Goal: Use online tool/utility

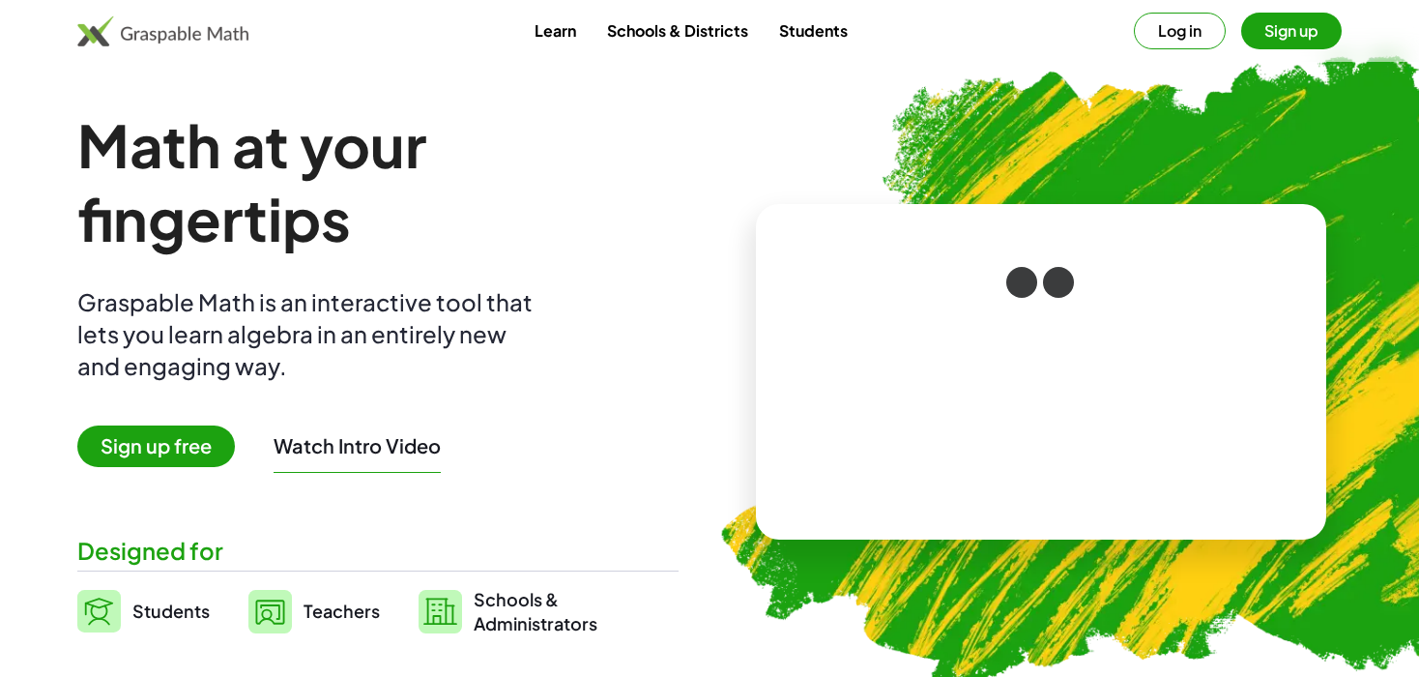
click at [1293, 20] on button "Sign up" at bounding box center [1291, 31] width 101 height 37
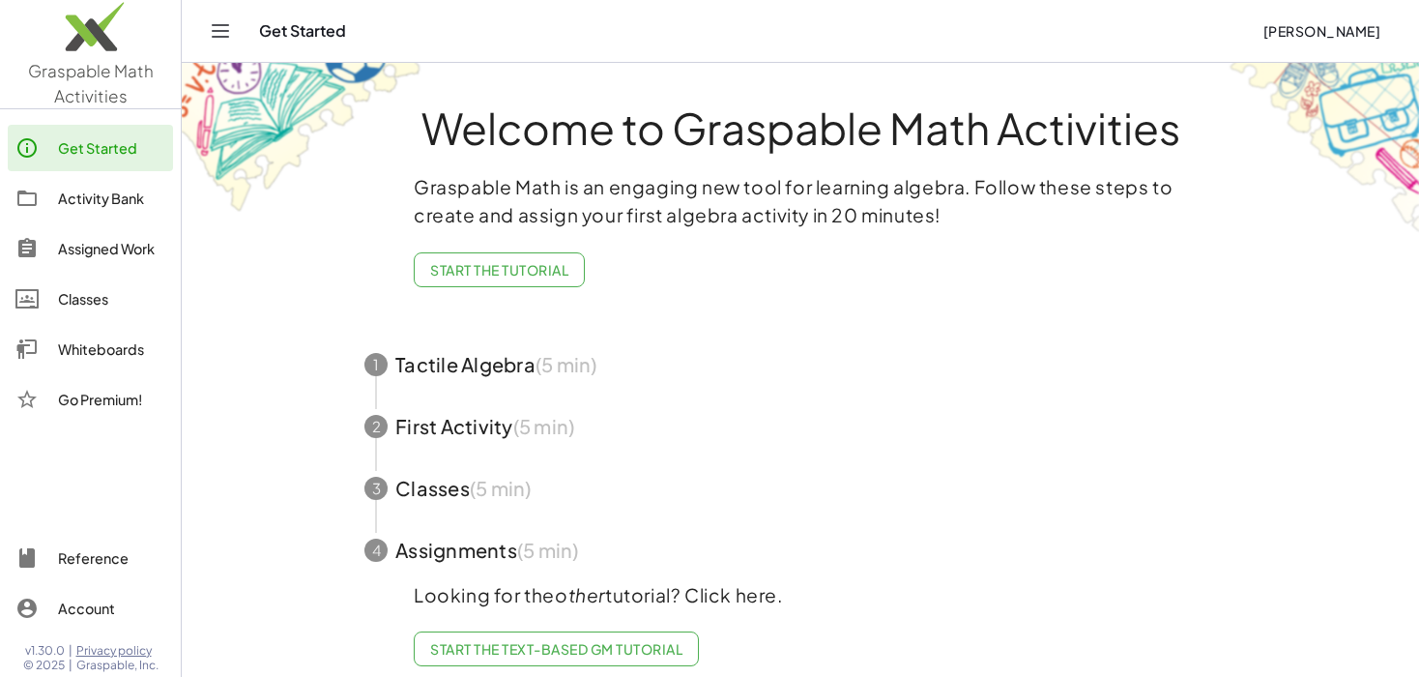
click at [131, 149] on div "Get Started" at bounding box center [111, 147] width 107 height 23
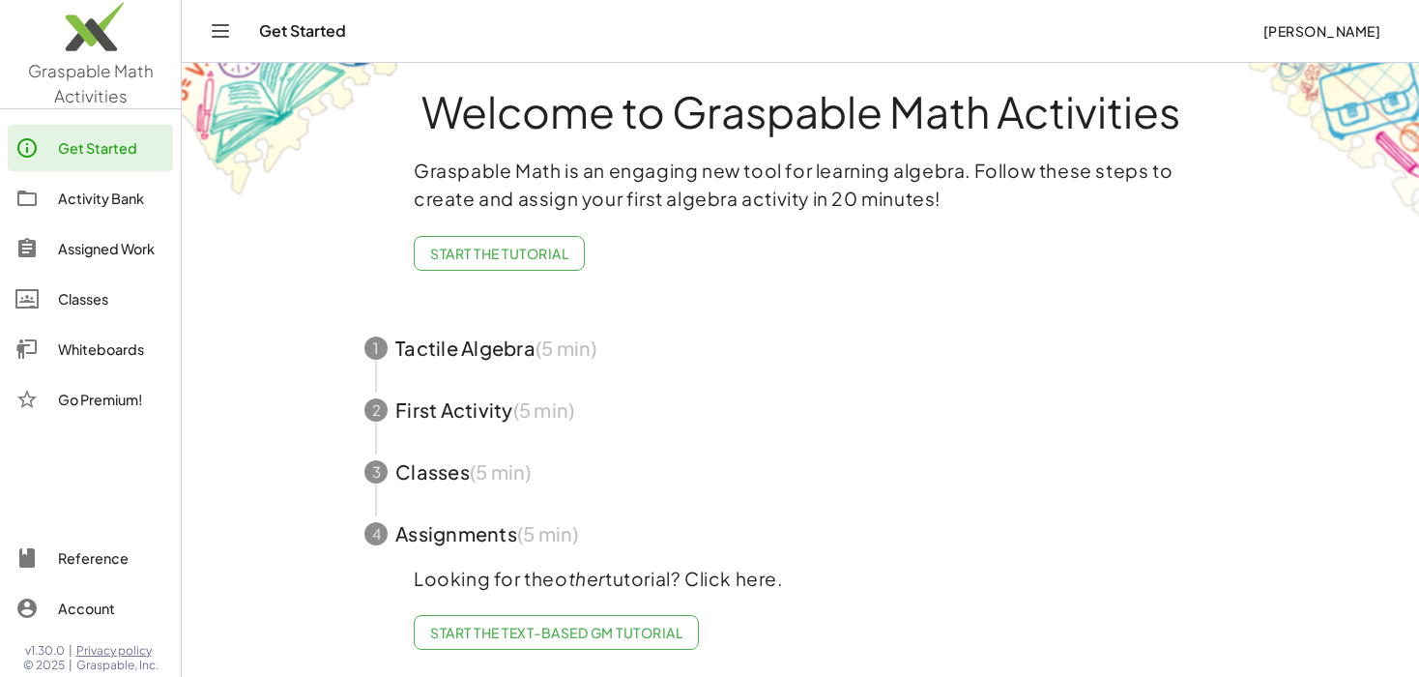
scroll to position [31, 0]
click at [130, 335] on link "Whiteboards" at bounding box center [90, 349] width 165 height 46
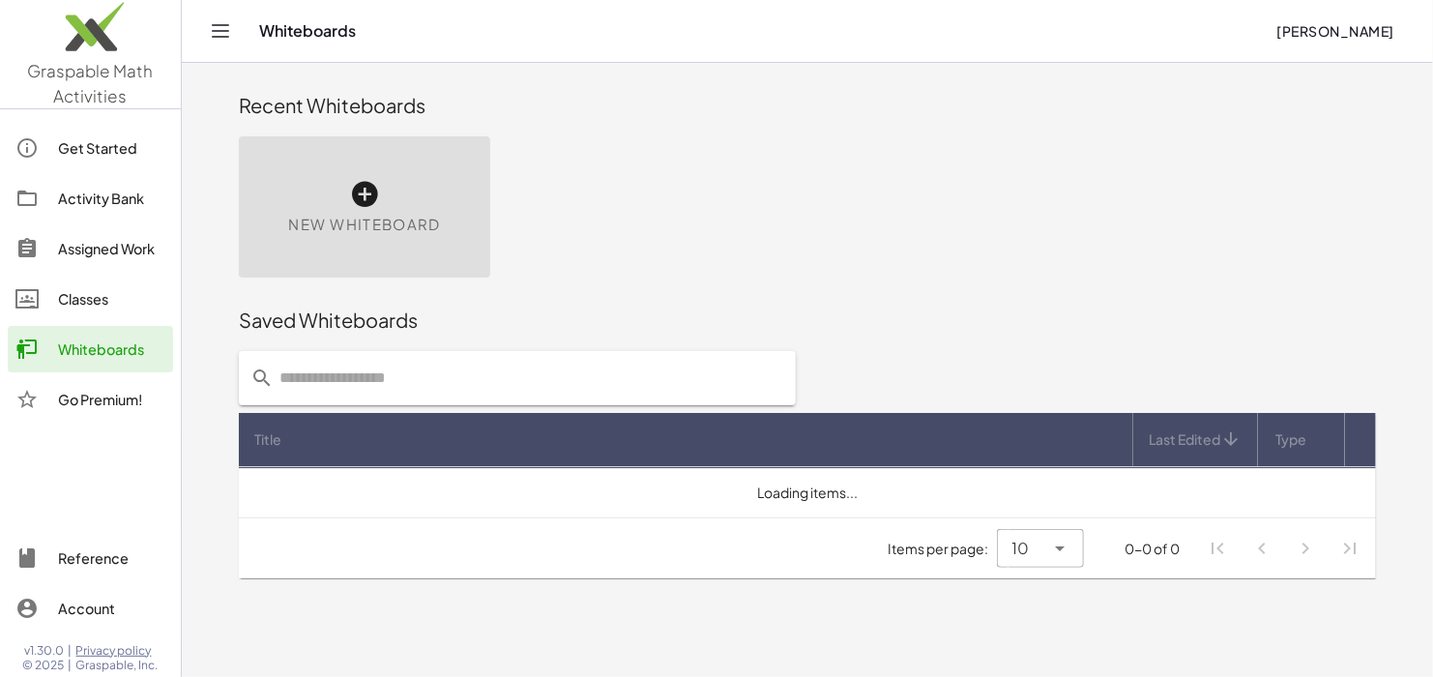
click at [389, 198] on div "New Whiteboard" at bounding box center [364, 206] width 251 height 141
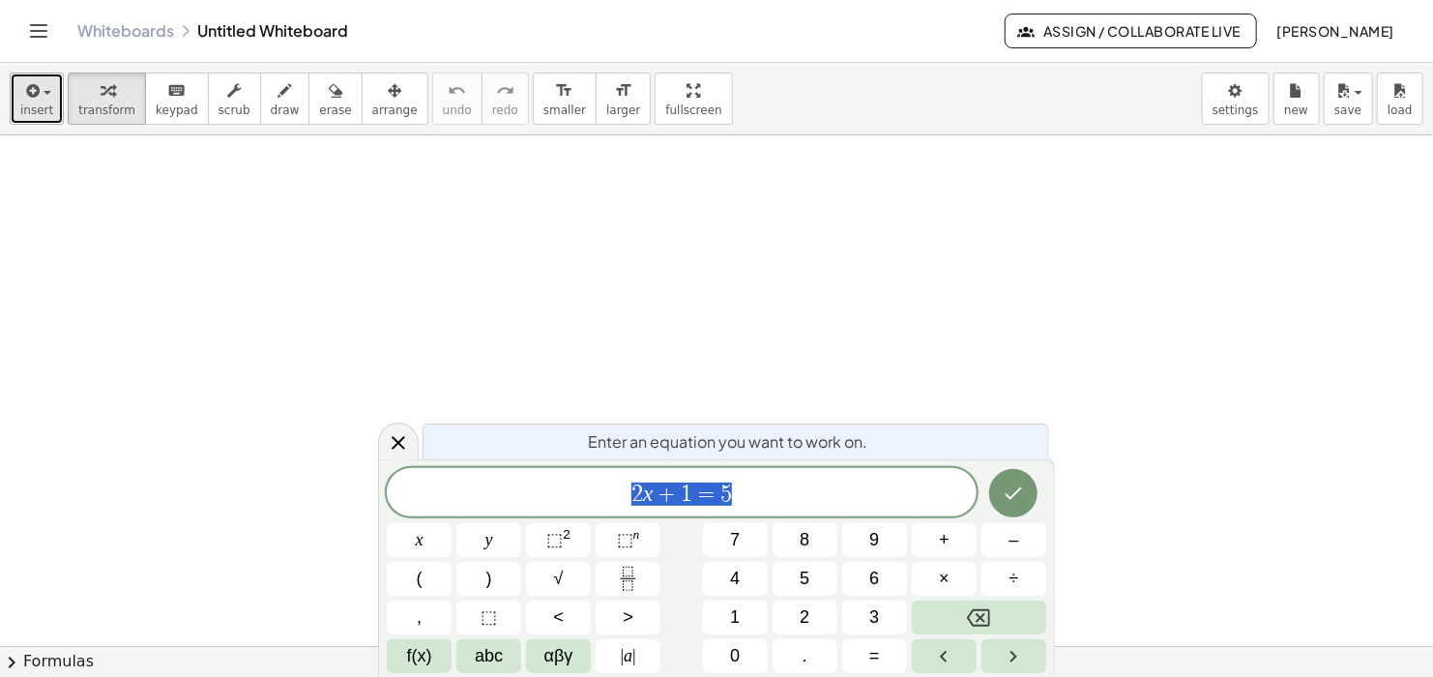
click at [40, 96] on span "button" at bounding box center [42, 93] width 4 height 14
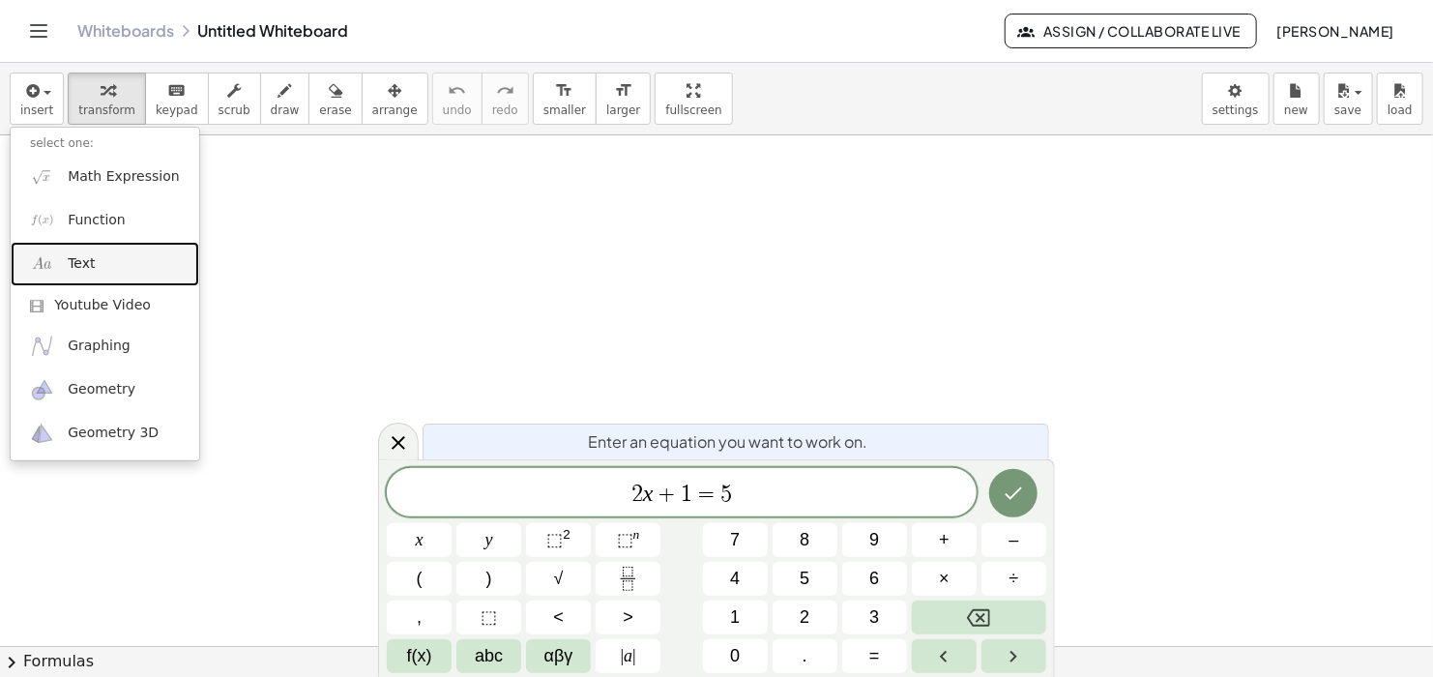
click at [130, 262] on link "Text" at bounding box center [105, 263] width 188 height 43
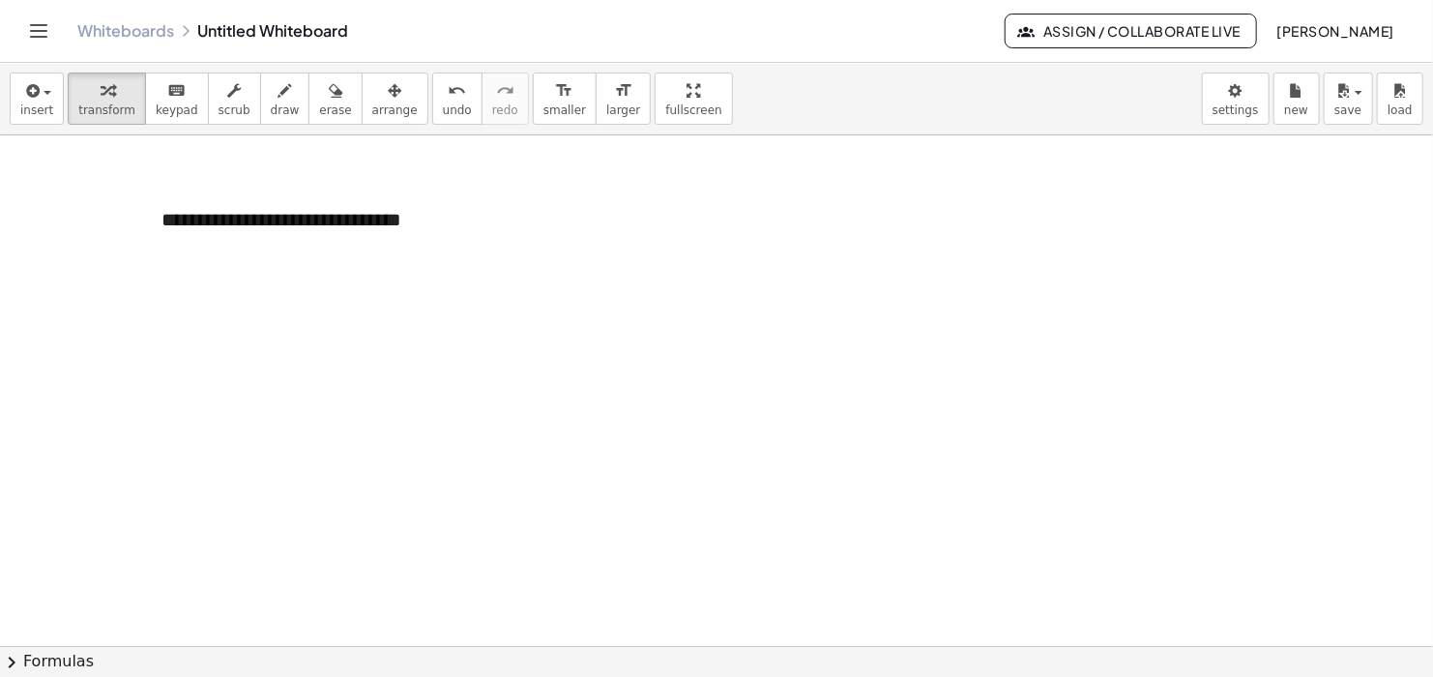
click at [410, 345] on div at bounding box center [716, 646] width 1433 height 1023
click at [246, 254] on div "**********" at bounding box center [287, 234] width 290 height 94
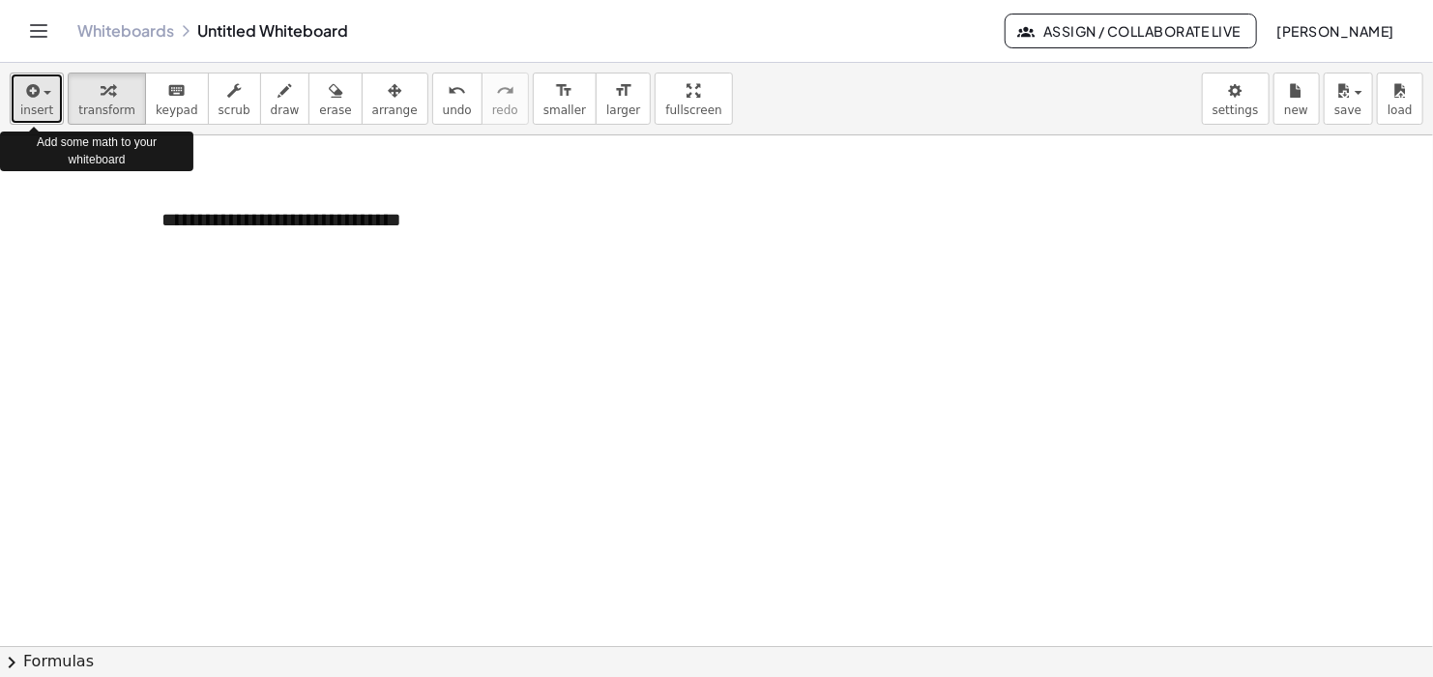
click at [27, 96] on icon "button" at bounding box center [30, 90] width 17 height 23
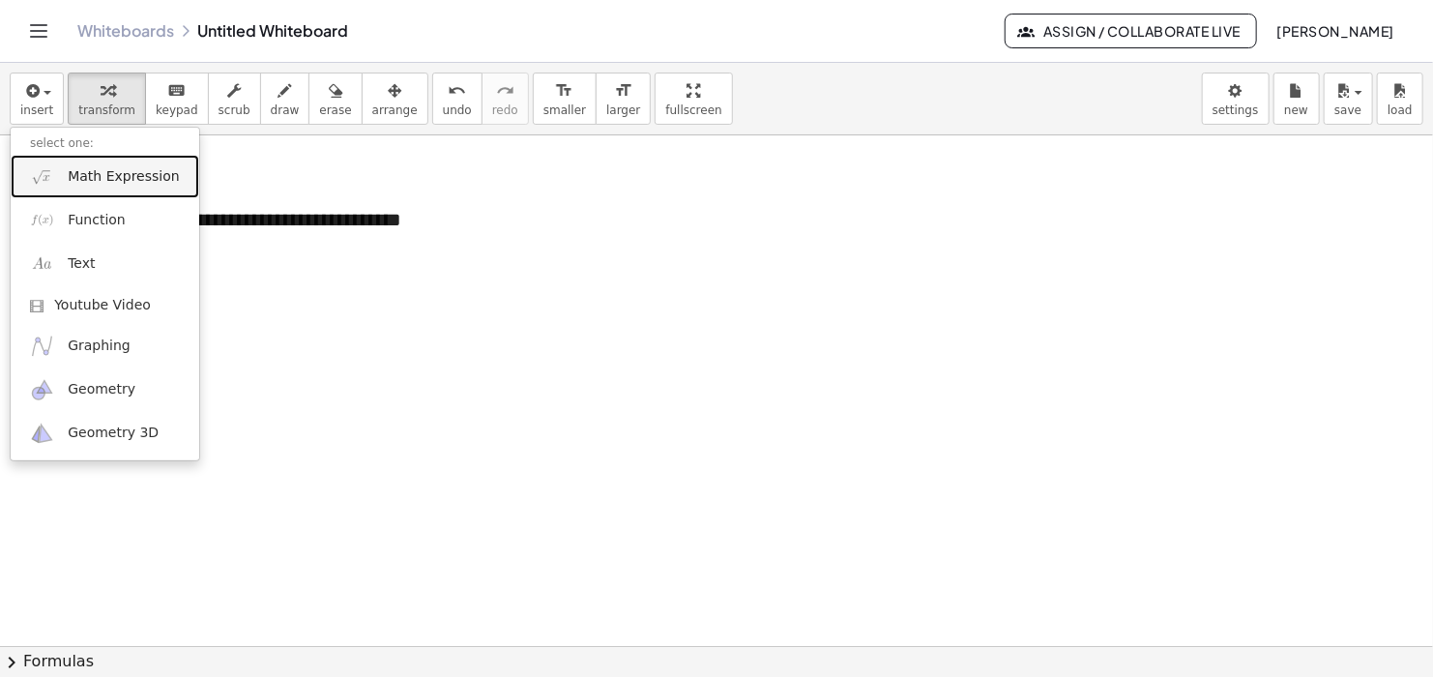
click at [130, 173] on span "Math Expression" at bounding box center [123, 176] width 111 height 19
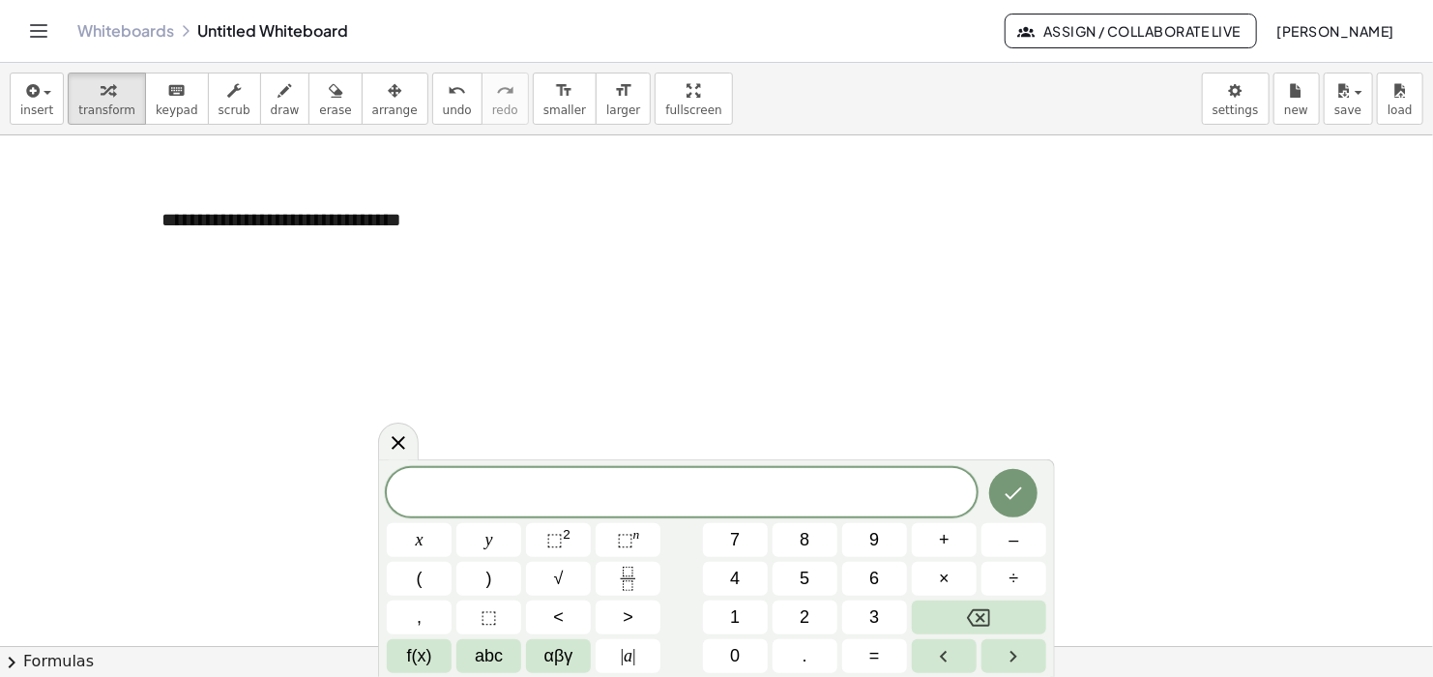
click at [708, 495] on span "​" at bounding box center [682, 493] width 590 height 27
click at [1051, 260] on div at bounding box center [716, 646] width 1433 height 1023
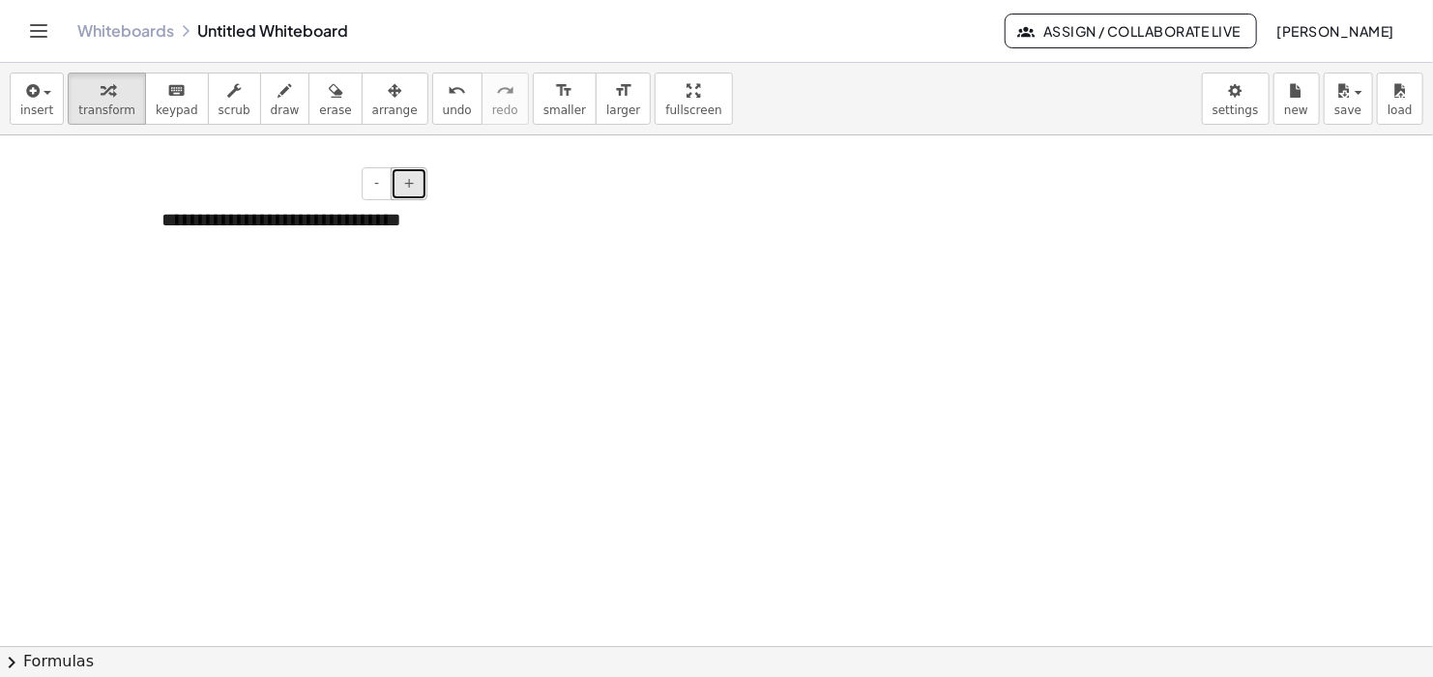
click at [409, 181] on span "+" at bounding box center [409, 182] width 12 height 15
click at [184, 226] on div "**********" at bounding box center [287, 242] width 290 height 110
click at [180, 230] on div "**********" at bounding box center [287, 242] width 290 height 110
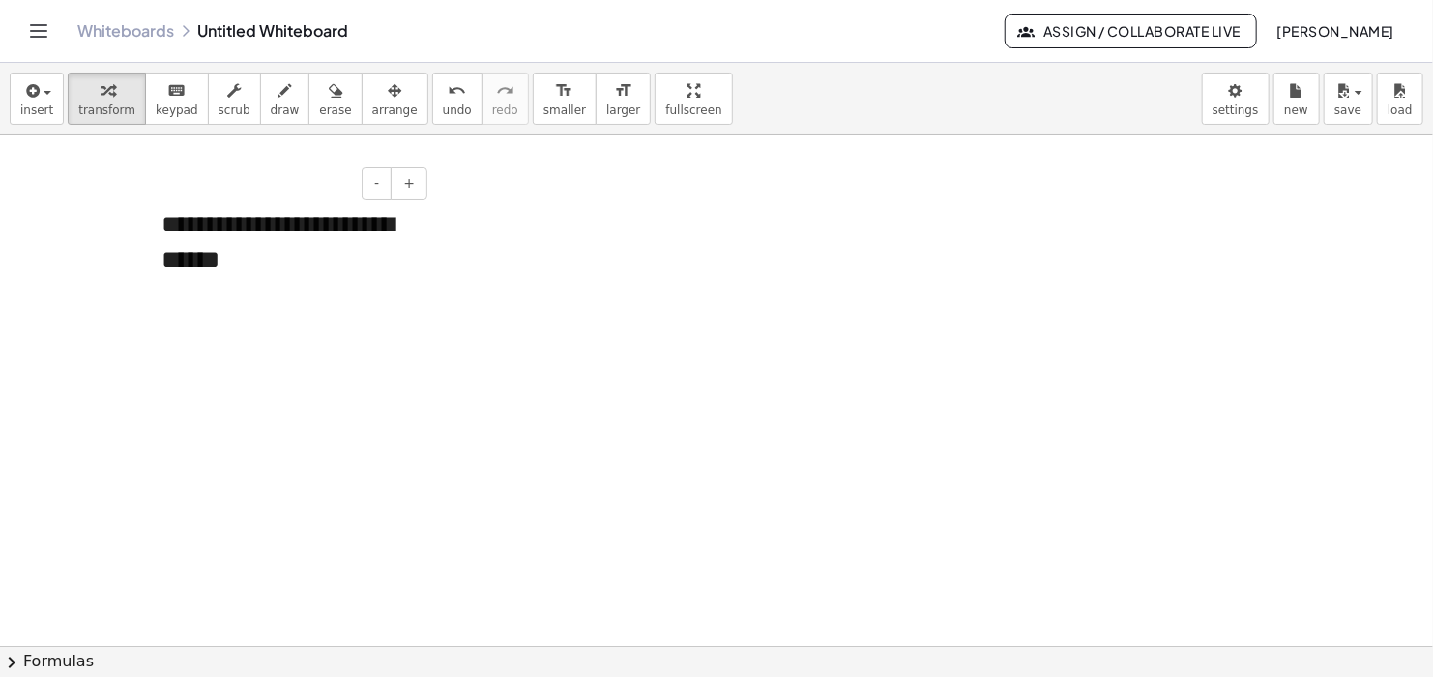
click at [176, 225] on div "**********" at bounding box center [287, 242] width 290 height 110
click at [369, 270] on div "**********" at bounding box center [287, 242] width 290 height 110
click at [470, 260] on div at bounding box center [716, 646] width 1433 height 1023
click at [334, 248] on div "**********" at bounding box center [287, 242] width 290 height 110
drag, startPoint x: 275, startPoint y: 184, endPoint x: 183, endPoint y: 177, distance: 92.1
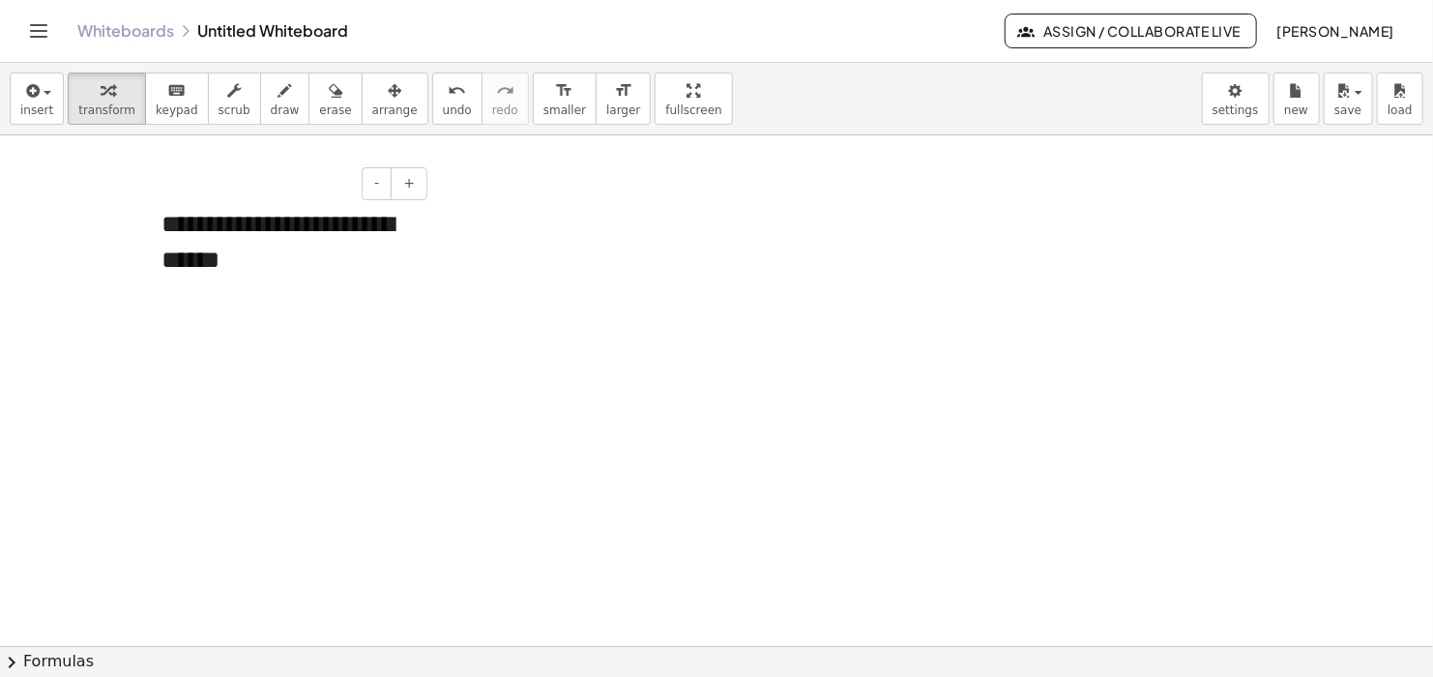
click at [183, 177] on div "- +" at bounding box center [282, 183] width 290 height 33
click at [197, 202] on div "**********" at bounding box center [287, 242] width 290 height 110
drag, startPoint x: 372, startPoint y: 96, endPoint x: 390, endPoint y: 198, distance: 103.9
click at [373, 96] on div "button" at bounding box center [394, 89] width 45 height 23
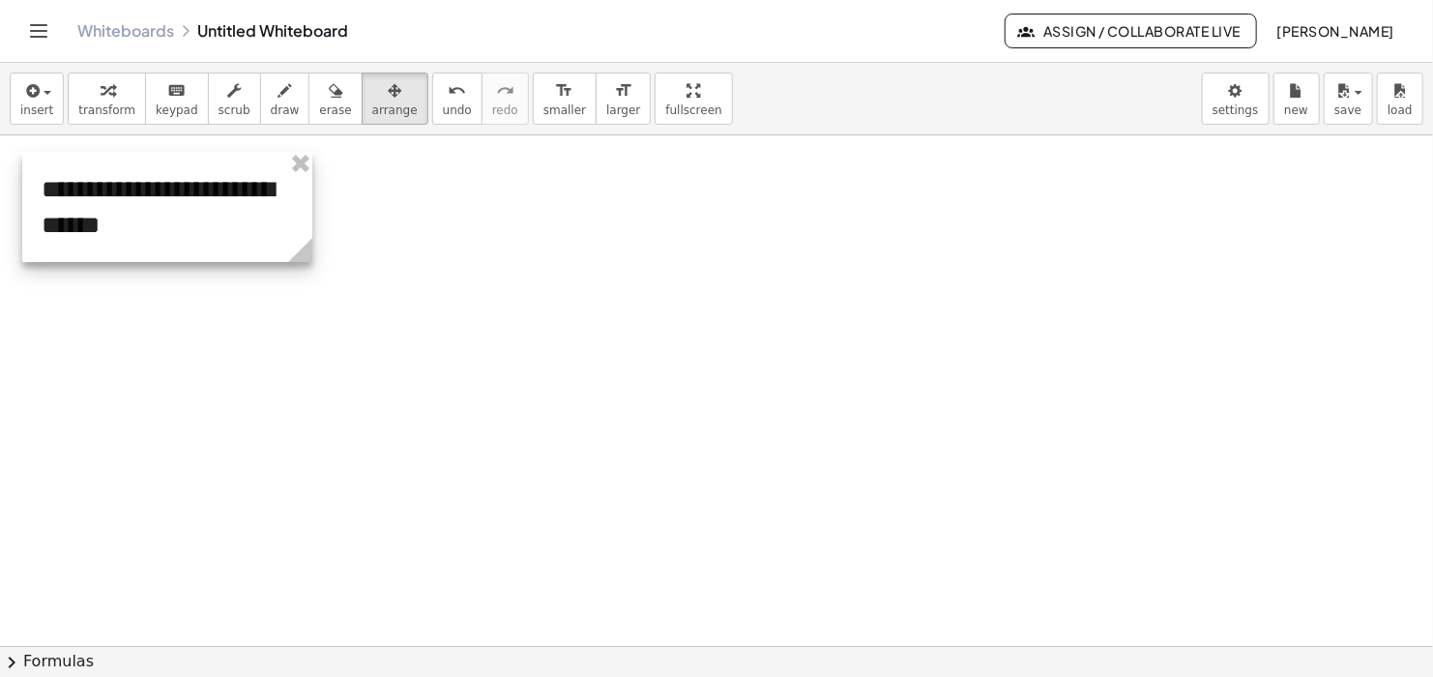
drag, startPoint x: 380, startPoint y: 194, endPoint x: 260, endPoint y: 159, distance: 124.8
click at [260, 159] on div at bounding box center [167, 207] width 290 height 110
click at [391, 248] on div at bounding box center [716, 646] width 1433 height 1023
click at [37, 100] on icon "button" at bounding box center [30, 90] width 17 height 23
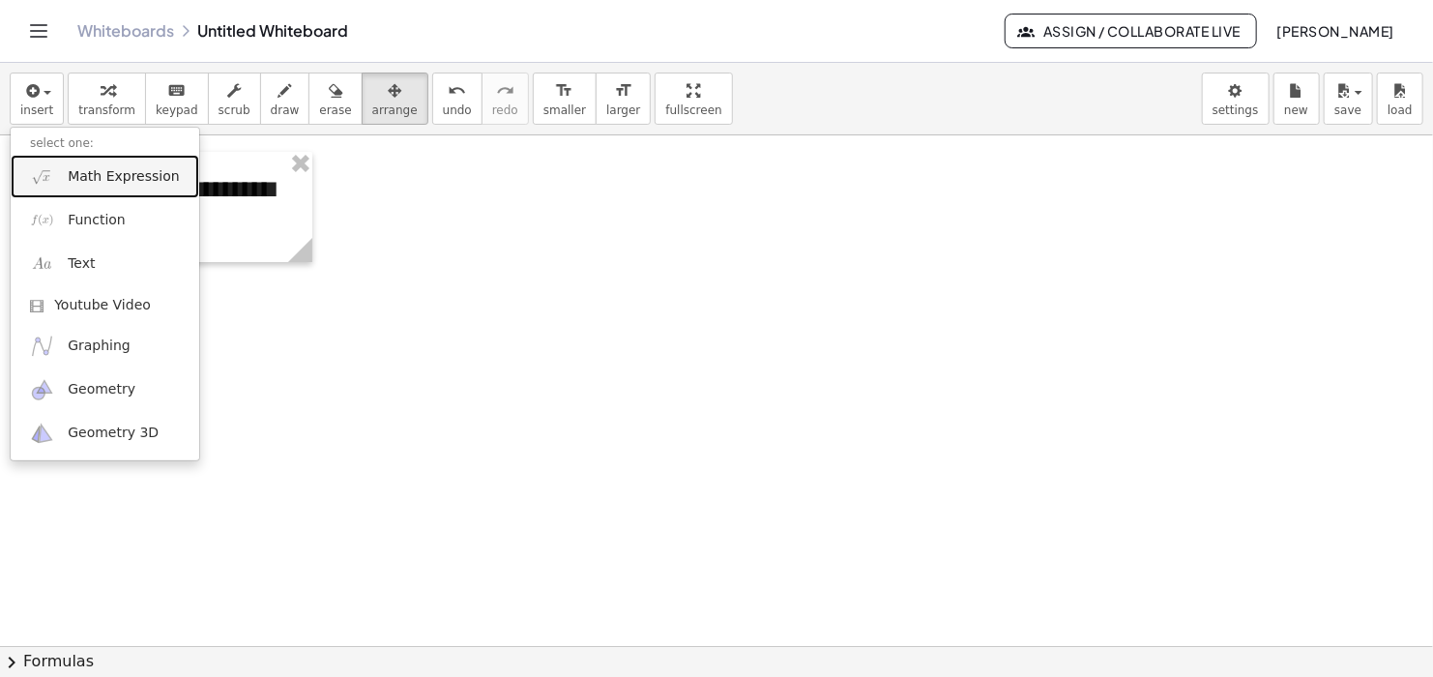
click at [104, 181] on span "Math Expression" at bounding box center [123, 176] width 111 height 19
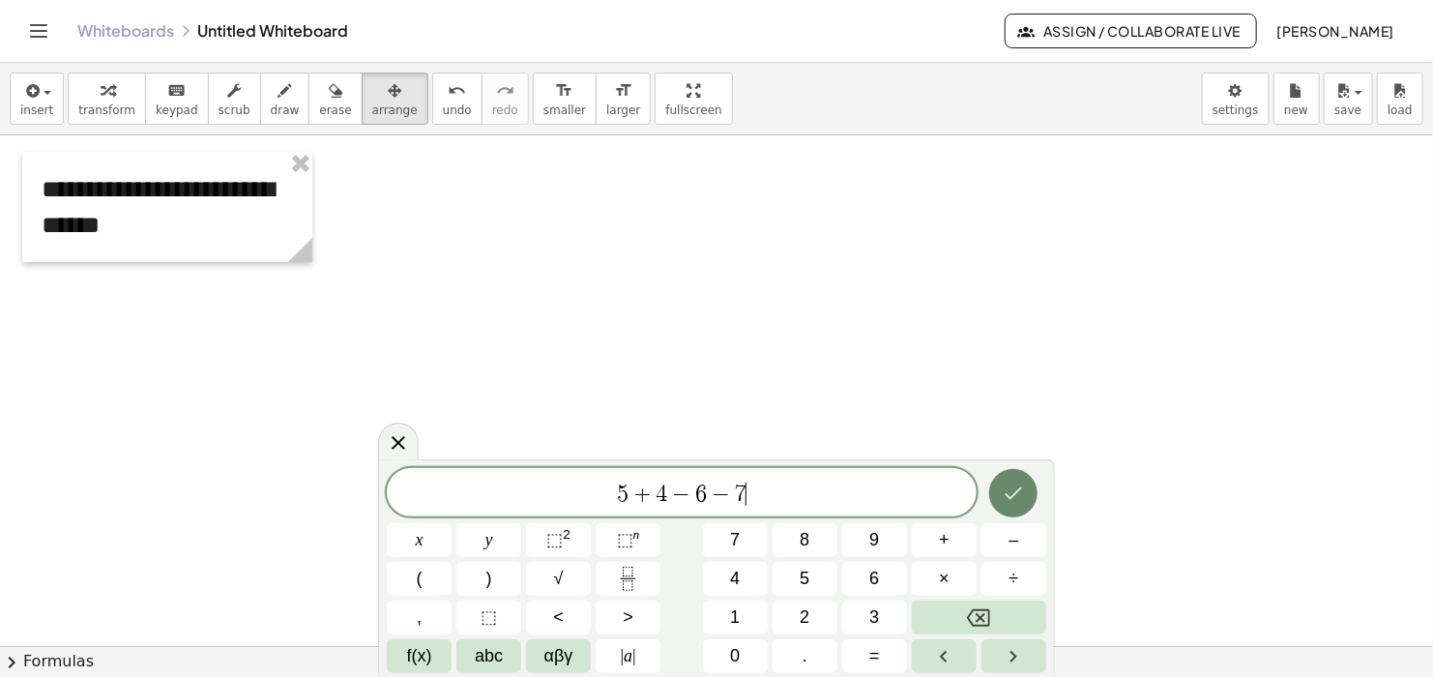
click at [1009, 481] on icon "Done" at bounding box center [1012, 492] width 23 height 23
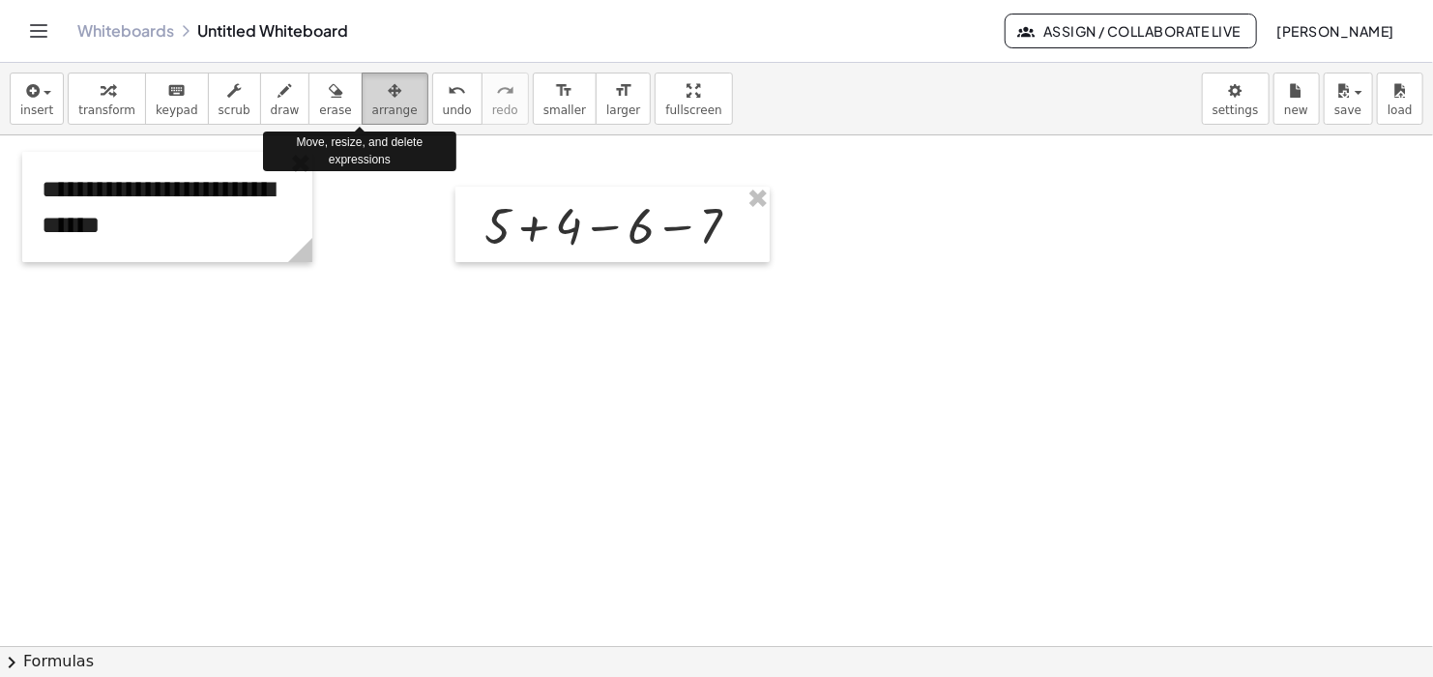
click at [372, 105] on span "arrange" at bounding box center [394, 110] width 45 height 14
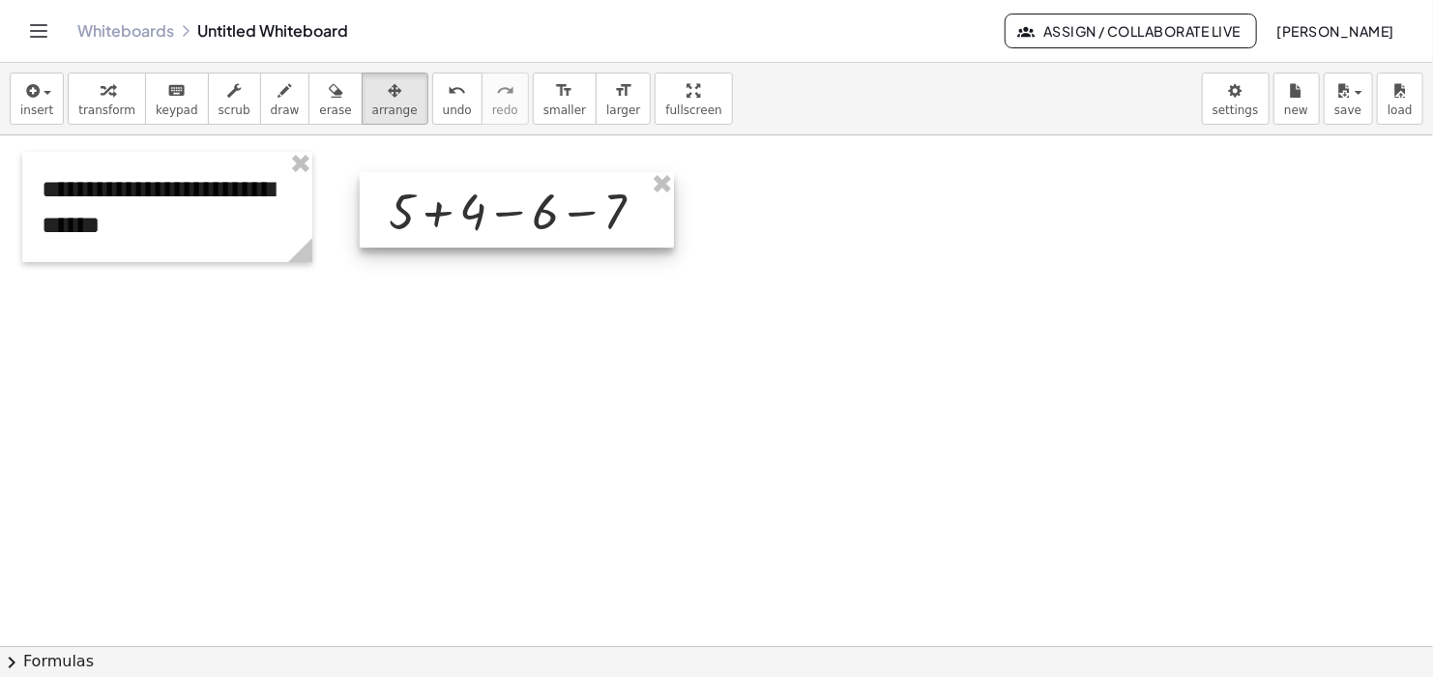
drag, startPoint x: 710, startPoint y: 209, endPoint x: 614, endPoint y: 194, distance: 96.8
click at [614, 194] on div at bounding box center [517, 209] width 314 height 75
click at [579, 277] on div at bounding box center [716, 646] width 1433 height 1023
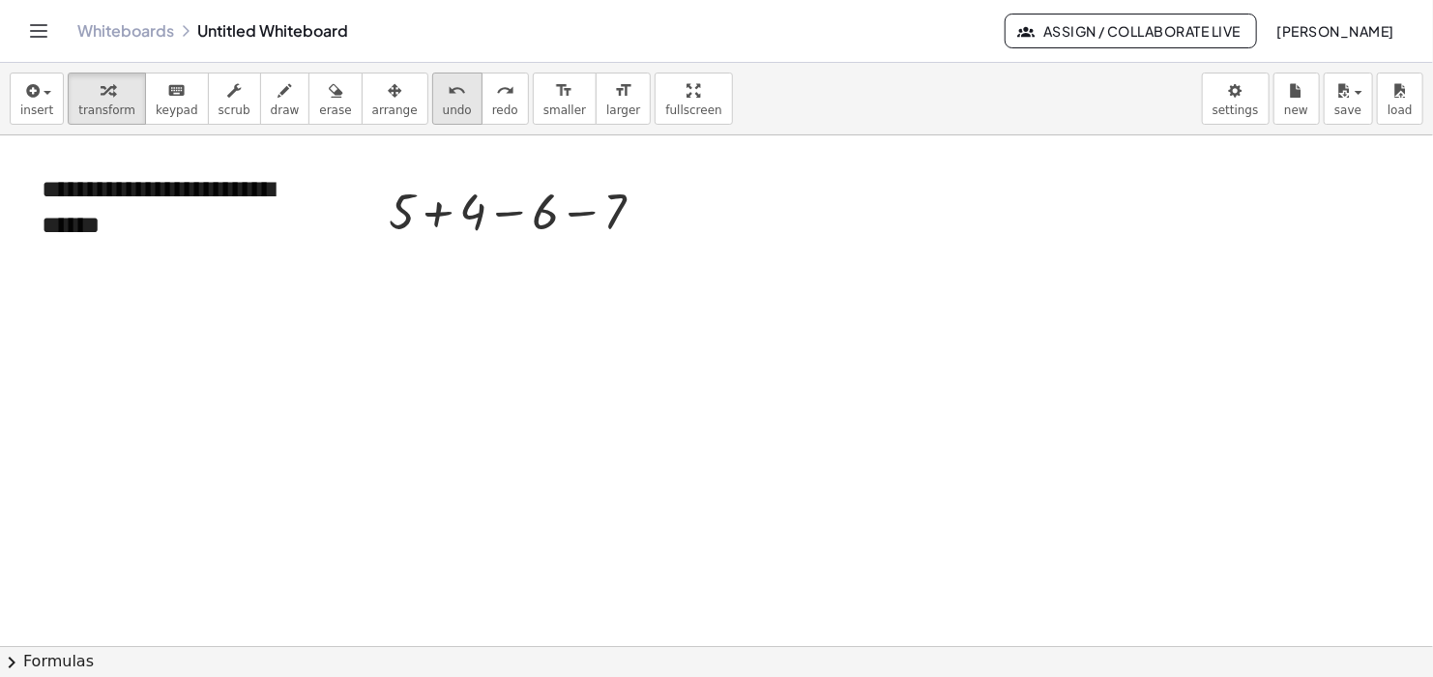
click at [443, 104] on span "undo" at bounding box center [457, 110] width 29 height 14
click at [565, 351] on div at bounding box center [716, 646] width 1433 height 1023
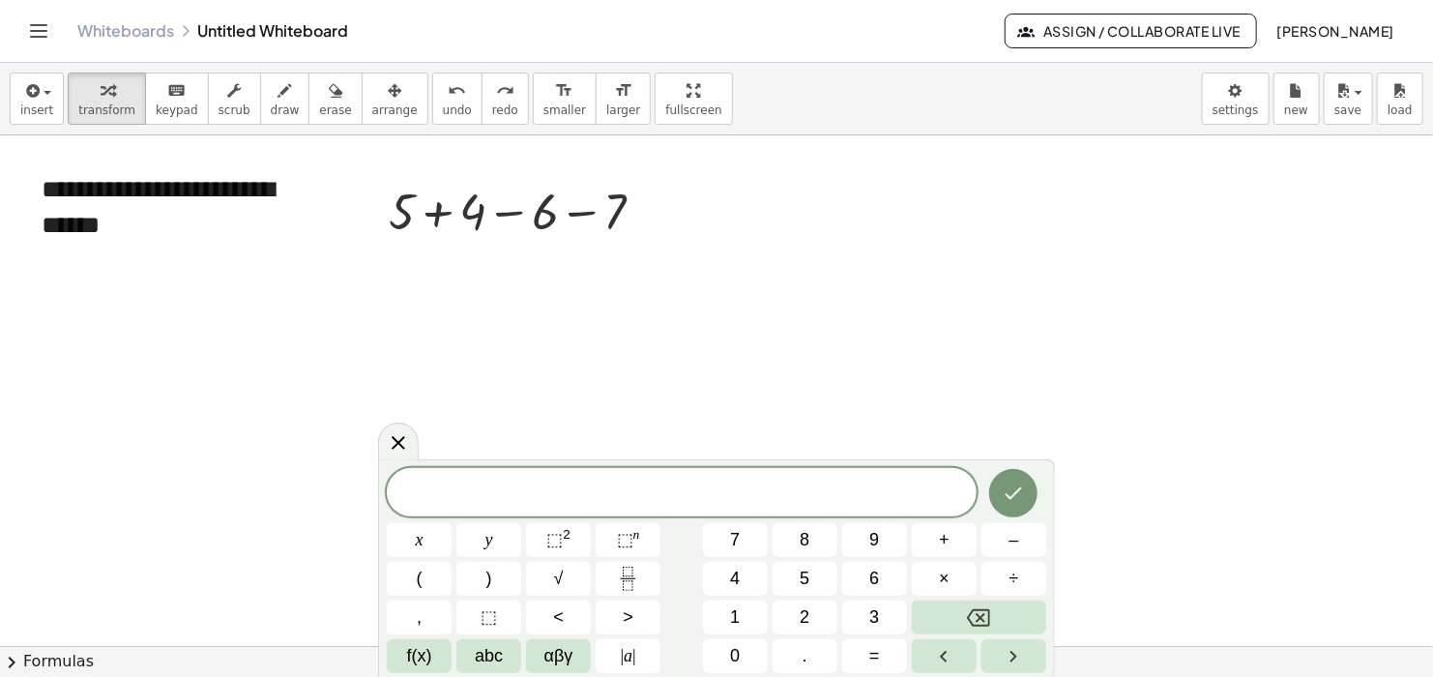
click at [355, 348] on div at bounding box center [716, 646] width 1433 height 1023
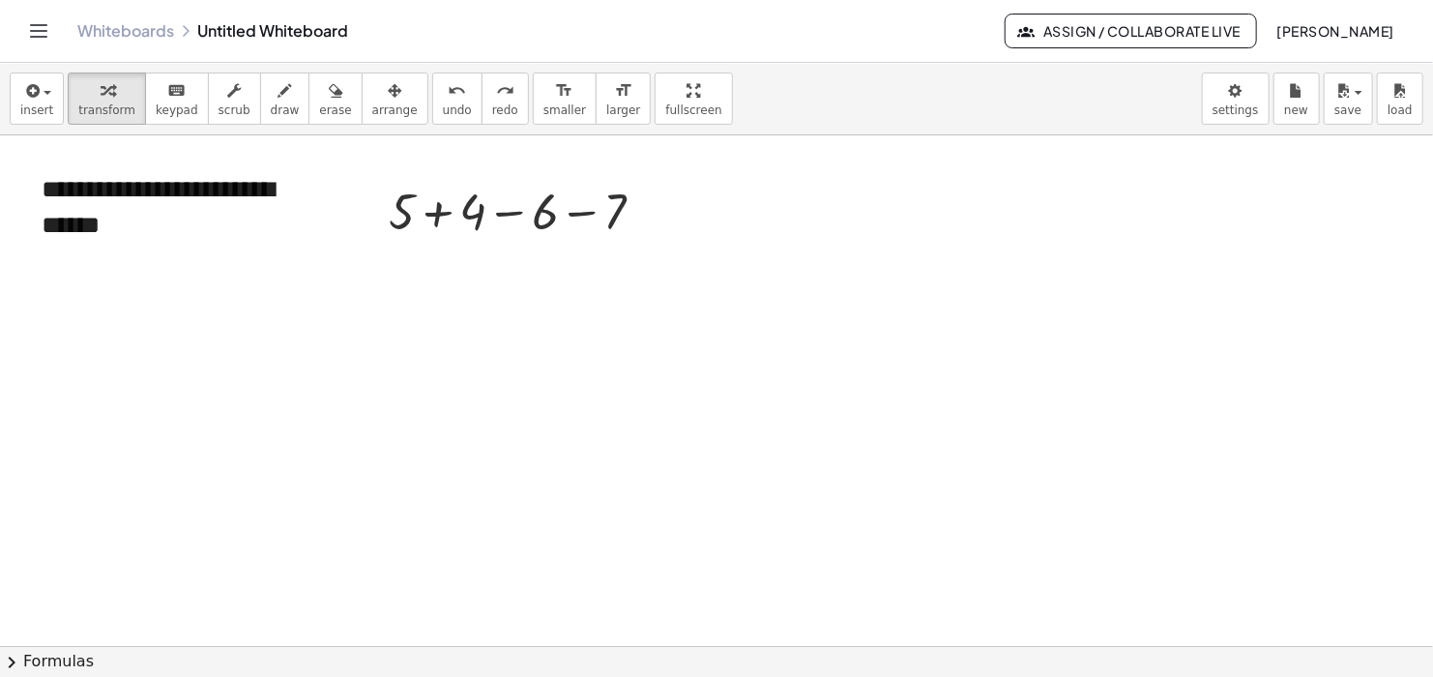
click at [594, 402] on div at bounding box center [716, 646] width 1433 height 1023
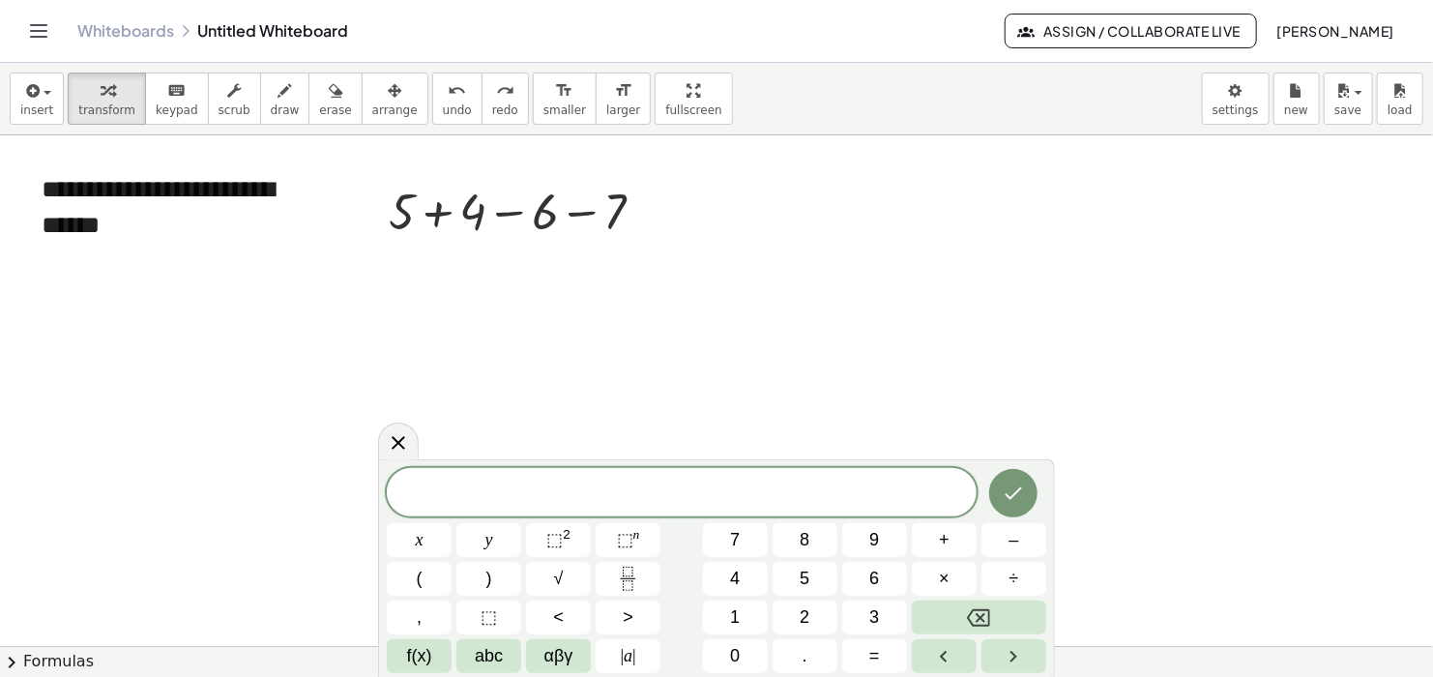
click at [726, 413] on div at bounding box center [716, 646] width 1433 height 1023
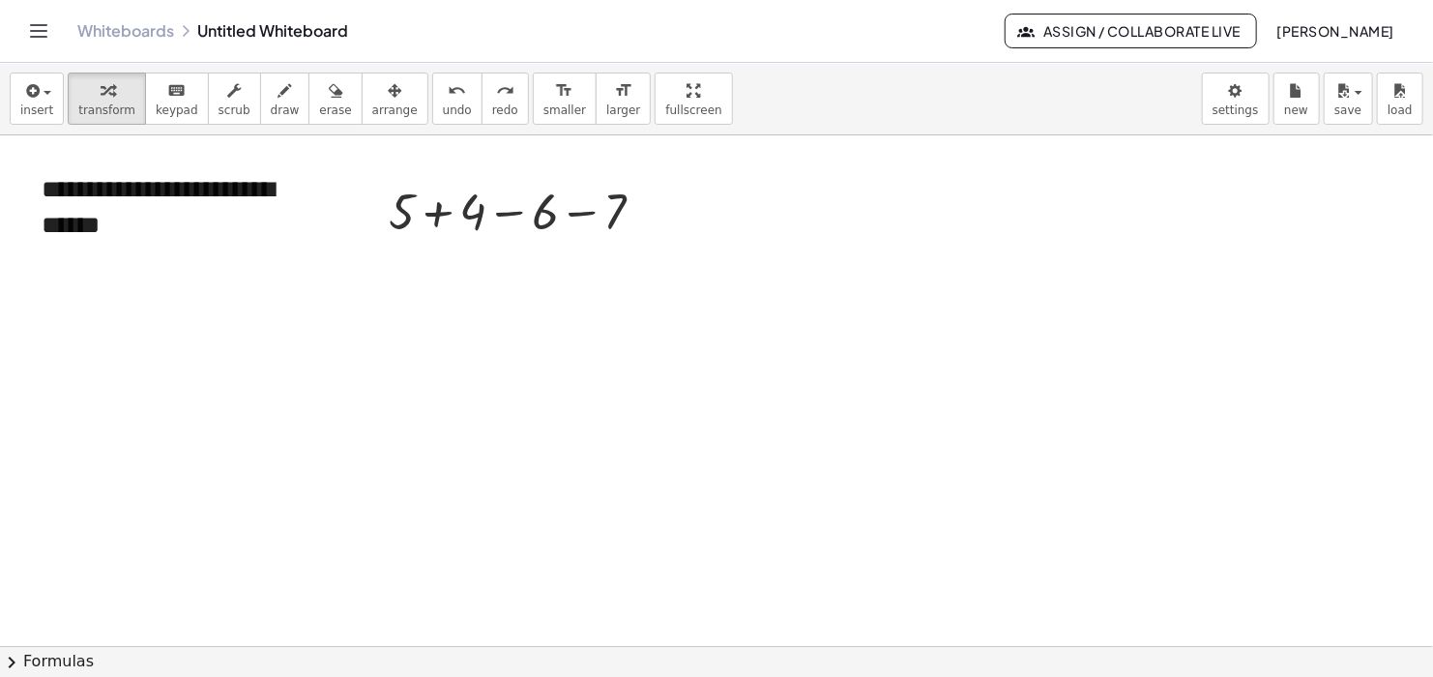
click at [726, 413] on div at bounding box center [716, 646] width 1433 height 1023
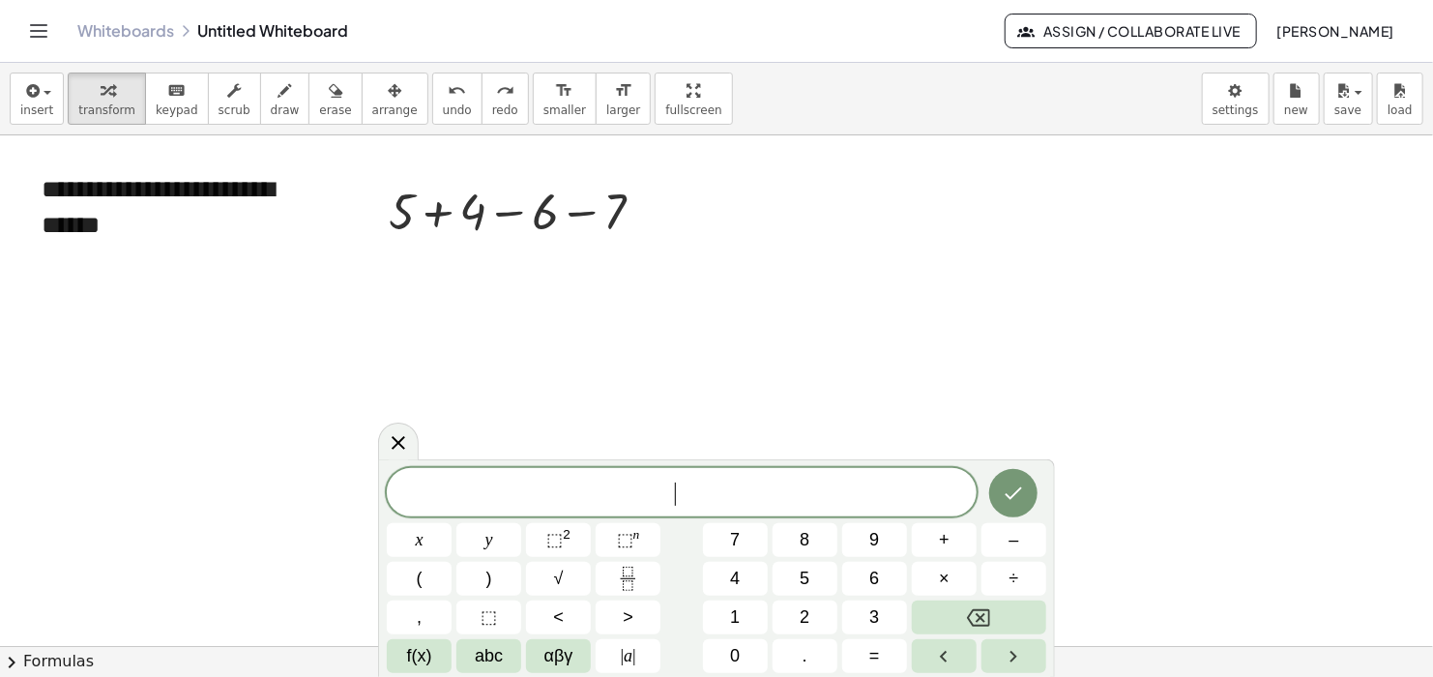
click at [726, 413] on div at bounding box center [716, 646] width 1433 height 1023
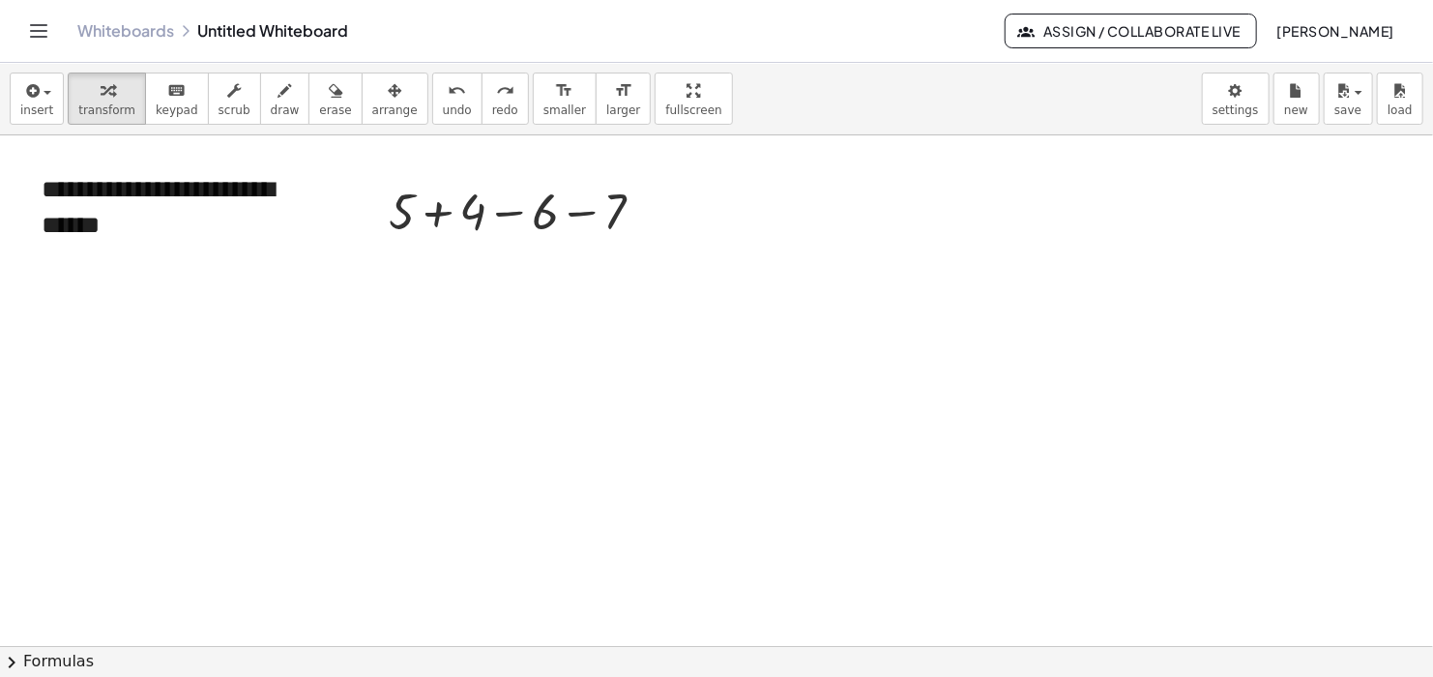
click at [726, 413] on div at bounding box center [716, 646] width 1433 height 1023
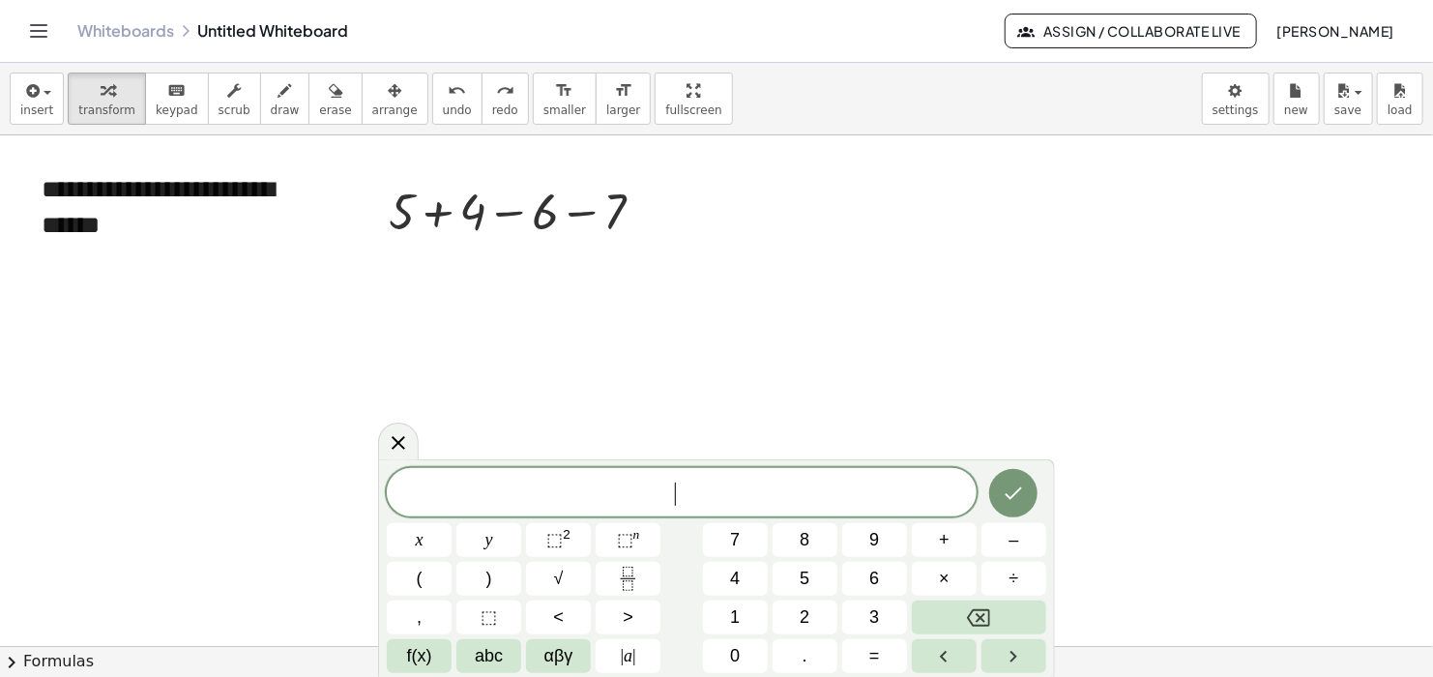
click at [726, 413] on div at bounding box center [716, 646] width 1433 height 1023
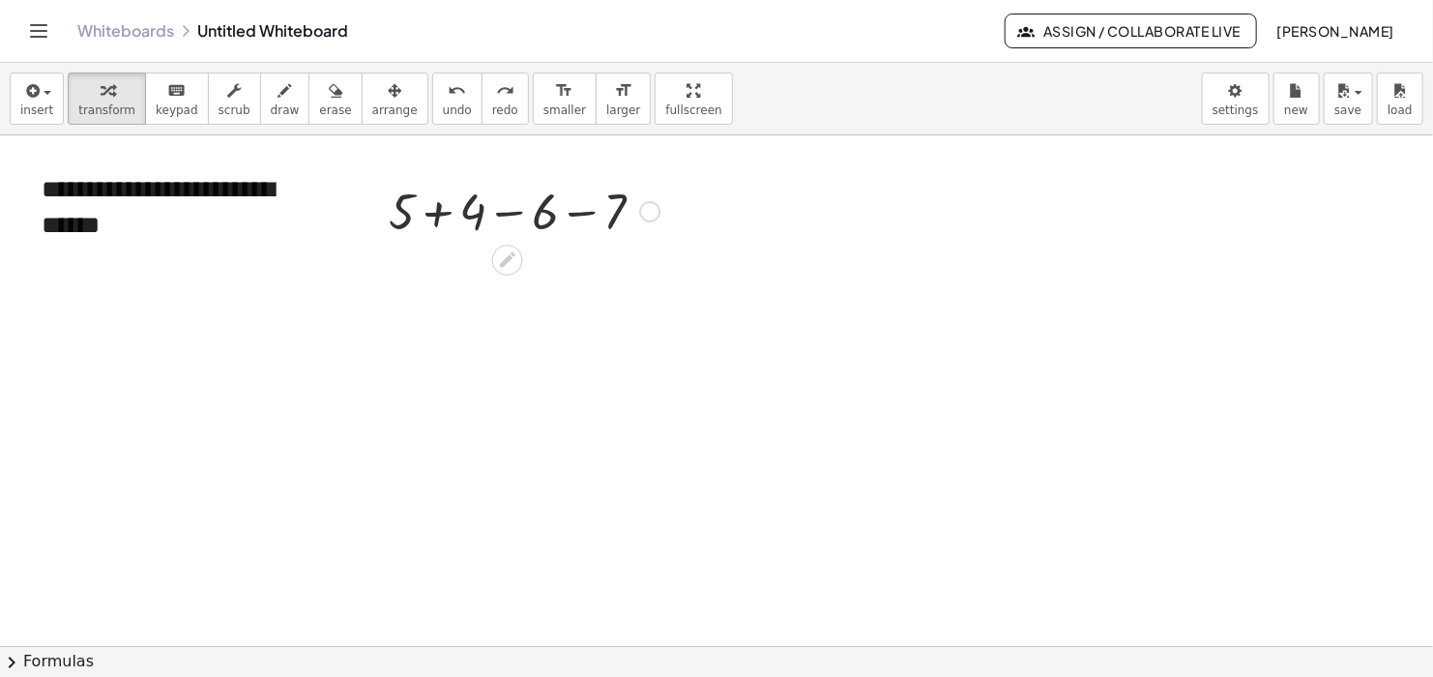
click at [439, 213] on div at bounding box center [524, 210] width 290 height 66
click at [551, 276] on div at bounding box center [524, 276] width 290 height 66
click at [499, 275] on div at bounding box center [524, 276] width 290 height 66
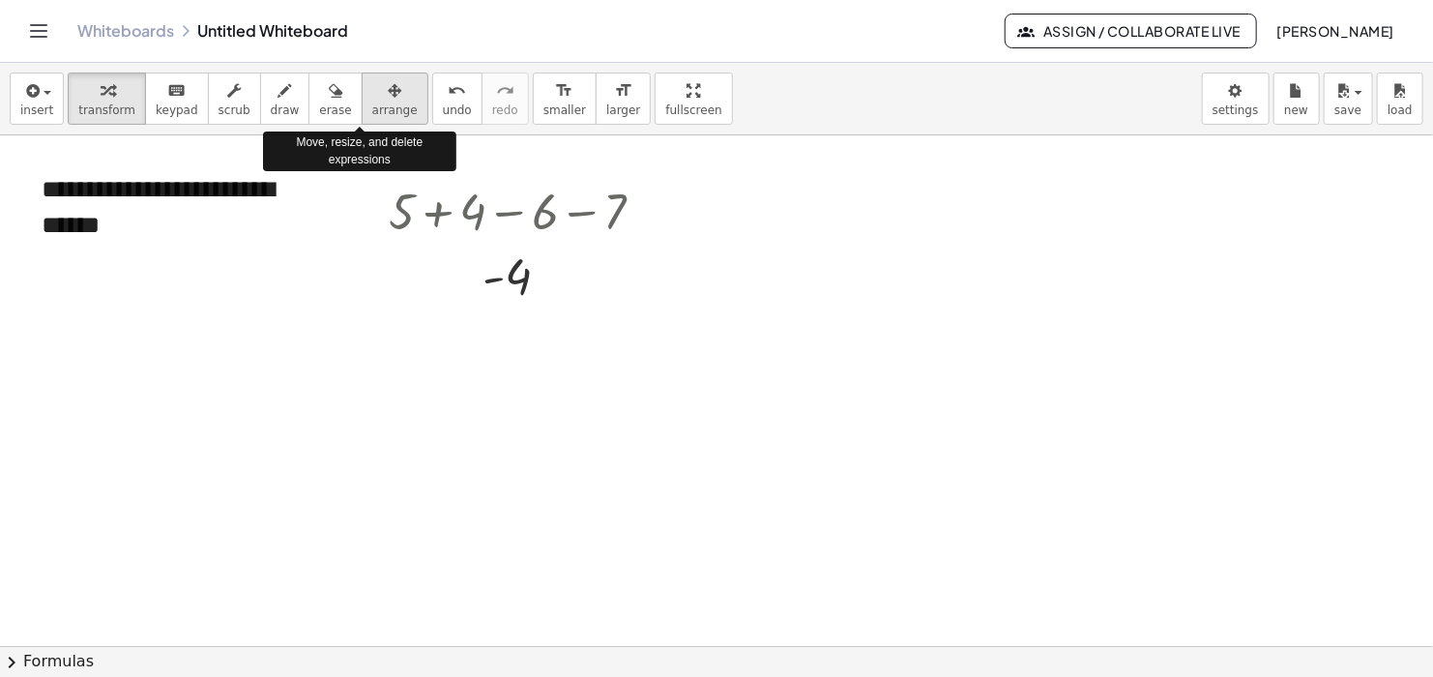
click at [372, 112] on span "arrange" at bounding box center [394, 110] width 45 height 14
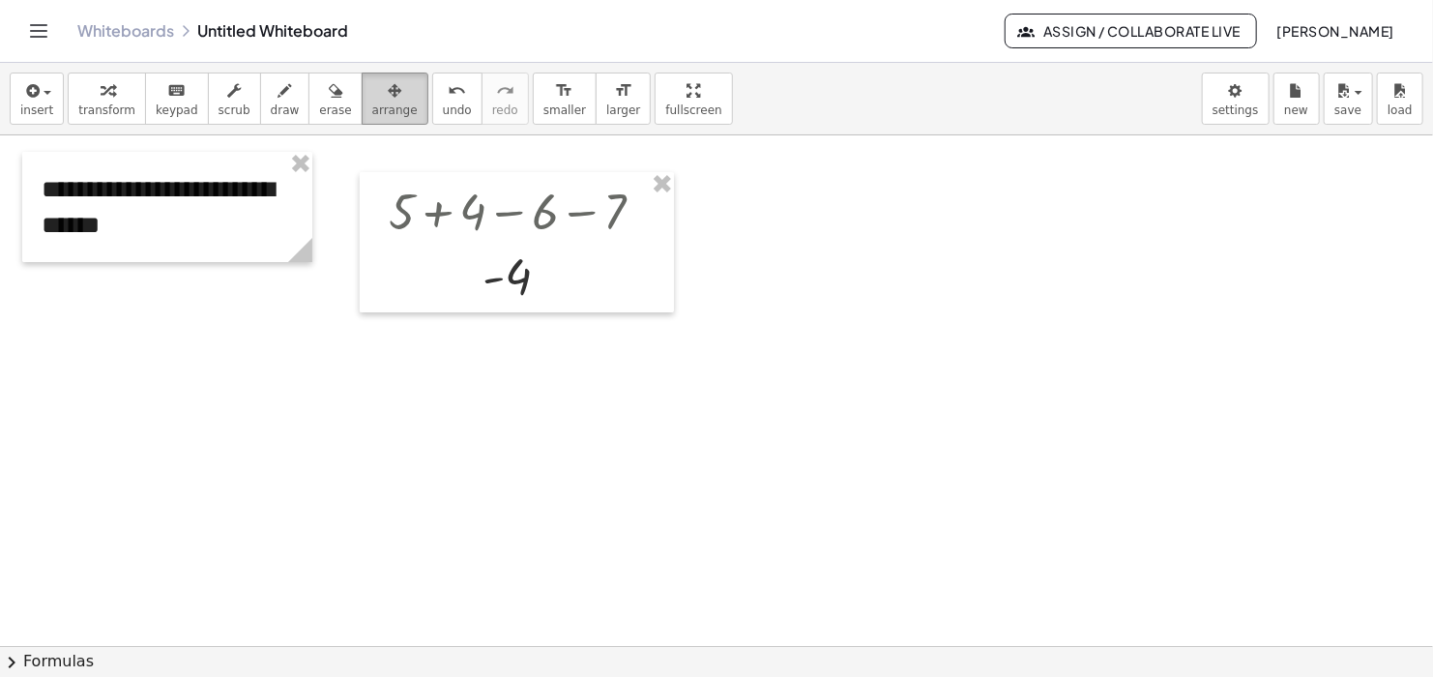
click at [374, 100] on div "button" at bounding box center [394, 89] width 45 height 23
click at [432, 101] on button "undo undo" at bounding box center [457, 98] width 50 height 52
click at [45, 101] on button "insert" at bounding box center [37, 98] width 54 height 52
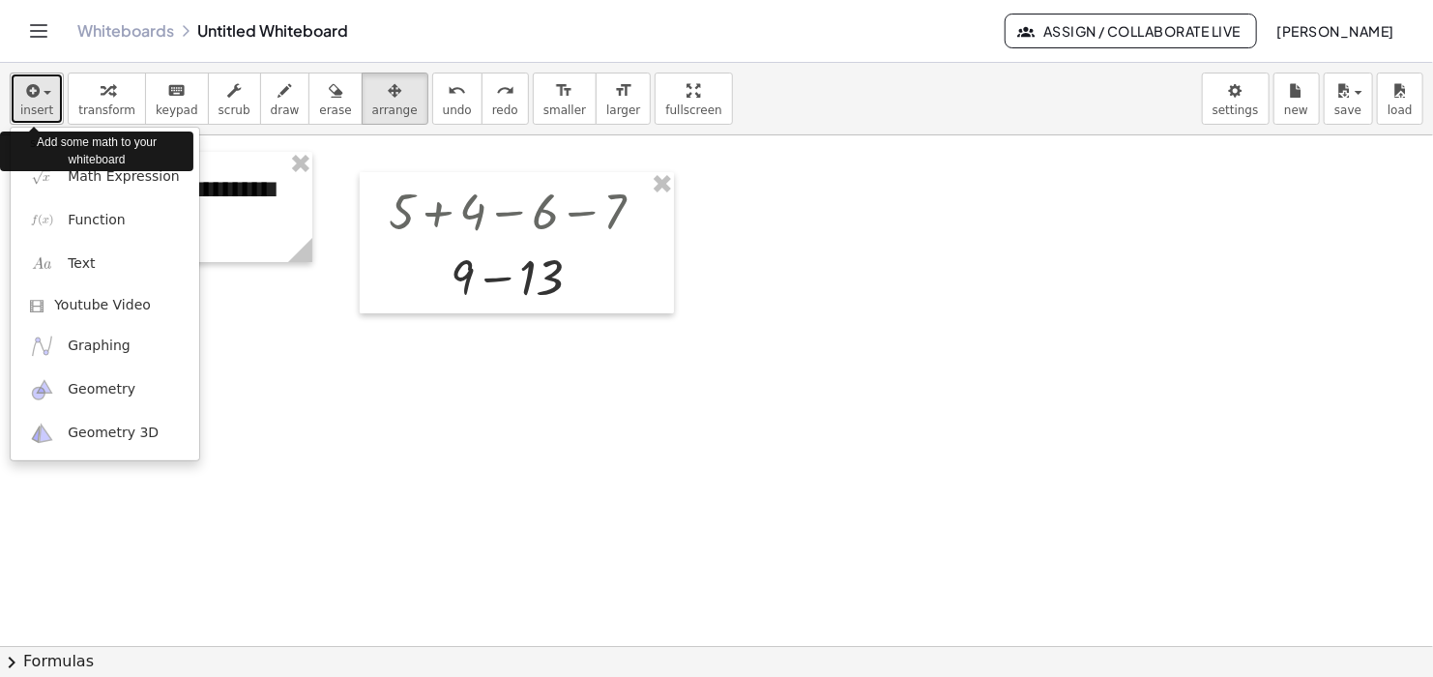
click at [45, 101] on button "insert" at bounding box center [37, 98] width 54 height 52
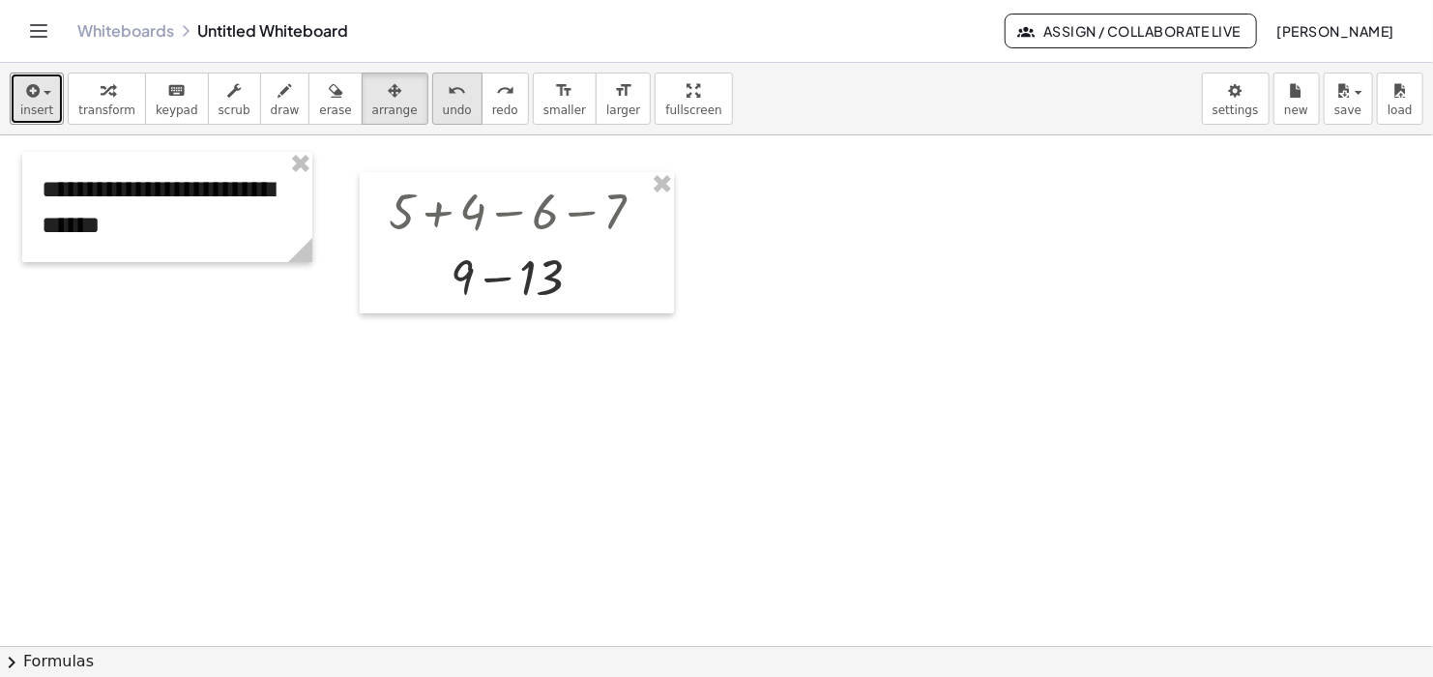
click at [443, 97] on div "undo" at bounding box center [457, 89] width 29 height 23
click at [891, 354] on div at bounding box center [716, 646] width 1433 height 1023
click at [41, 103] on span "insert" at bounding box center [36, 110] width 33 height 14
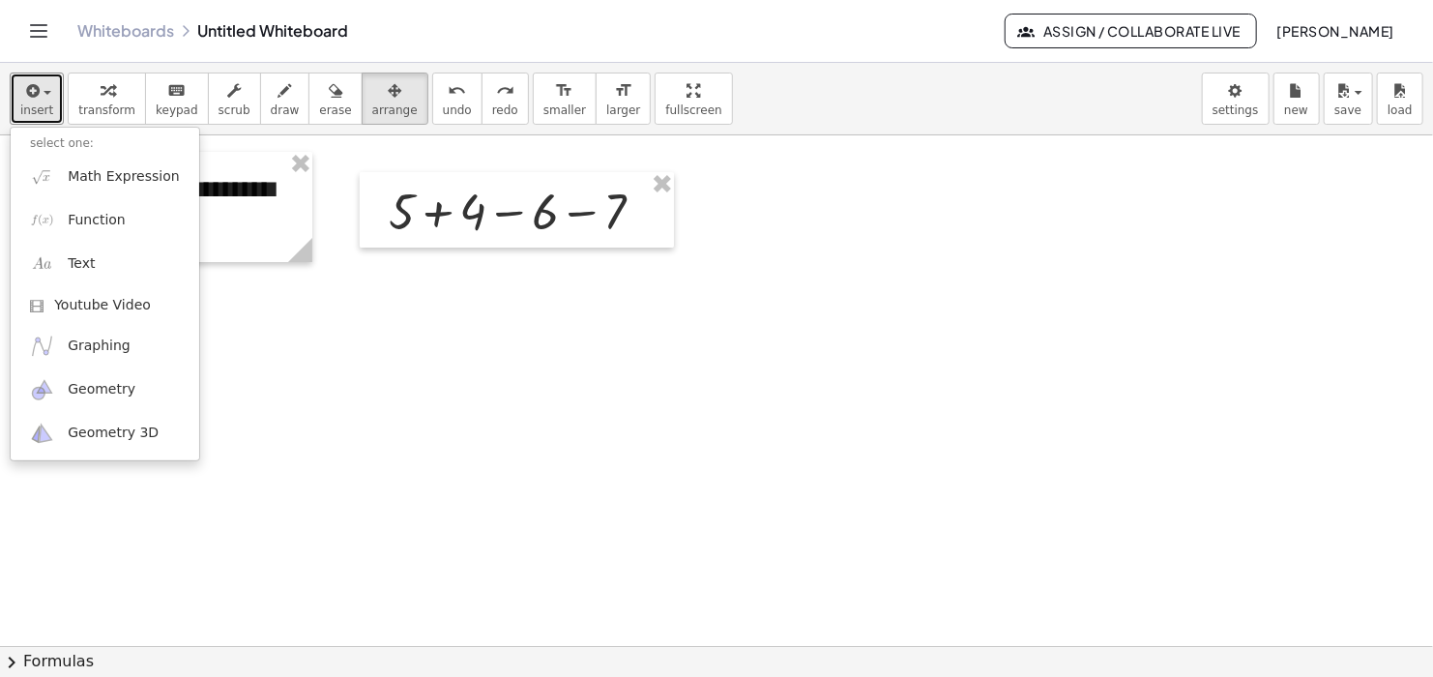
click at [829, 391] on div at bounding box center [716, 646] width 1433 height 1023
